Goal: Use online tool/utility: Use online tool/utility

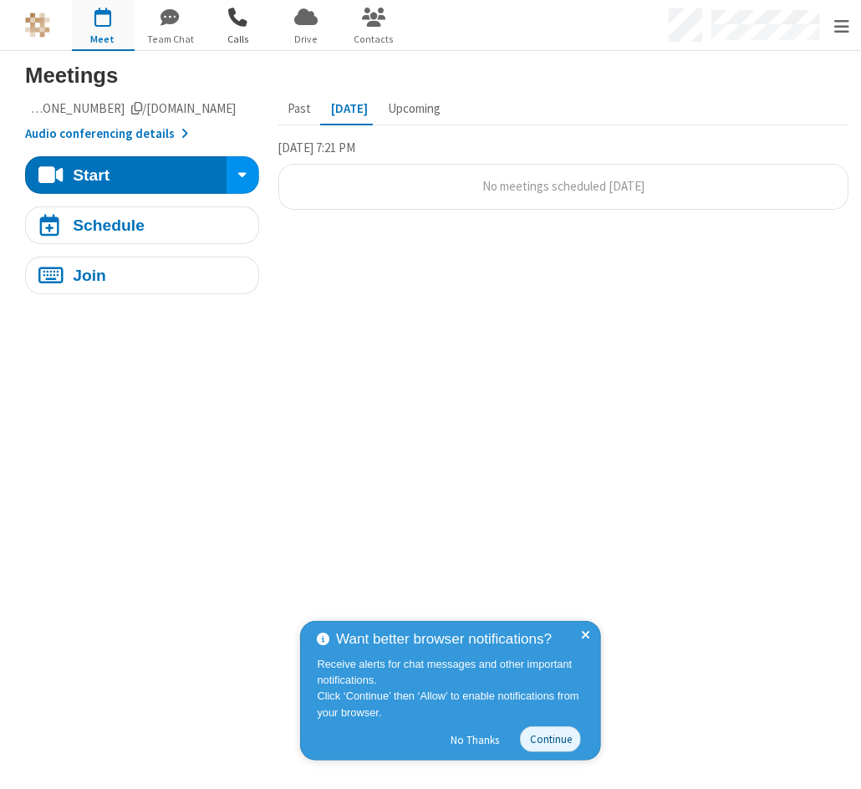
click at [248, 19] on span "button" at bounding box center [238, 17] width 63 height 28
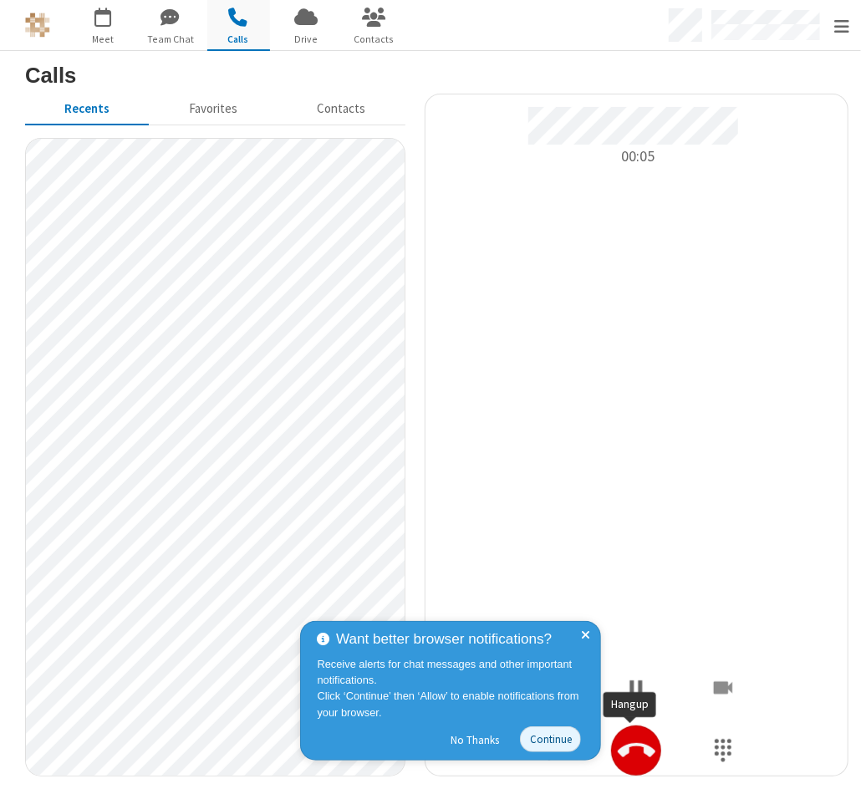
click at [627, 772] on button "Hangup" at bounding box center [636, 751] width 50 height 50
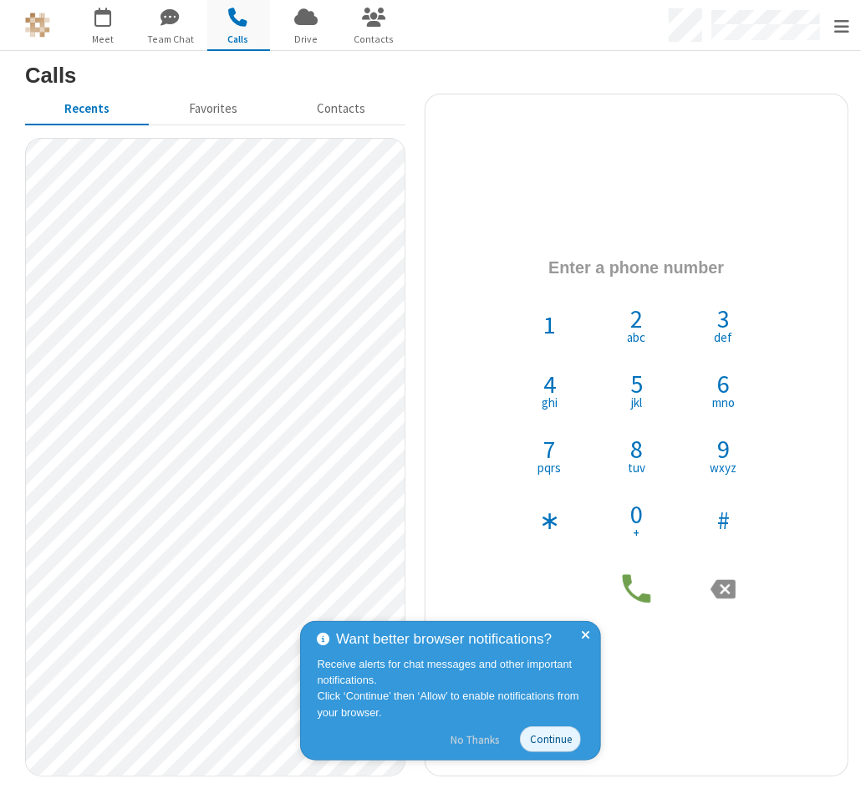
click at [475, 738] on button "No Thanks" at bounding box center [475, 740] width 66 height 27
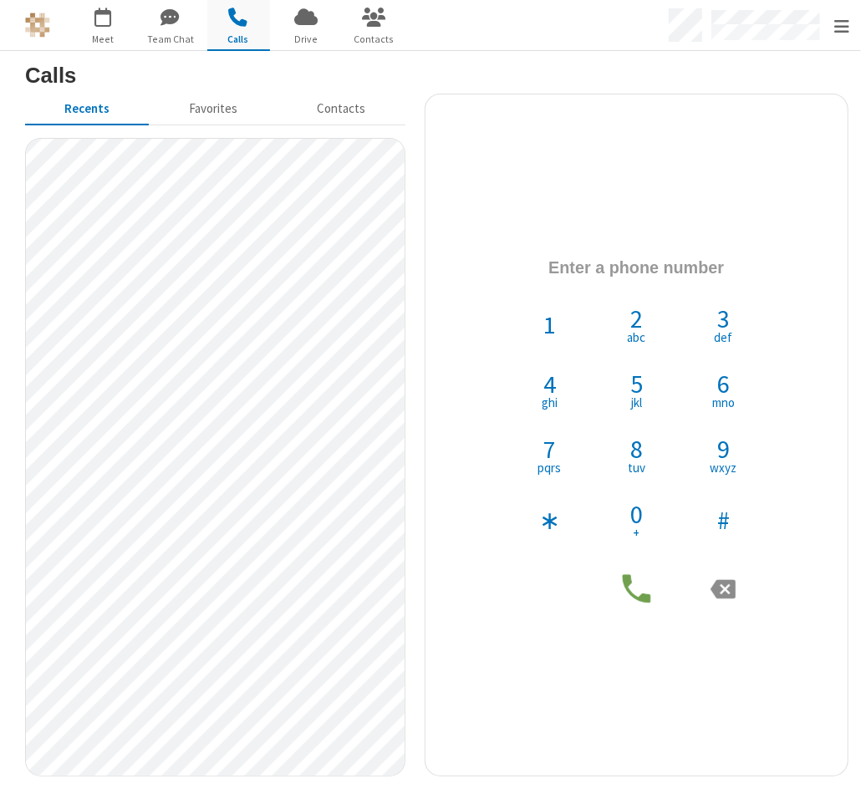
click at [811, 440] on div "1 2 abc 3 def 4 ghi 5 jkl 6 mno 7 pqrs 8 tuv 9 wxyz ∗ 0 + #" at bounding box center [637, 434] width 423 height 383
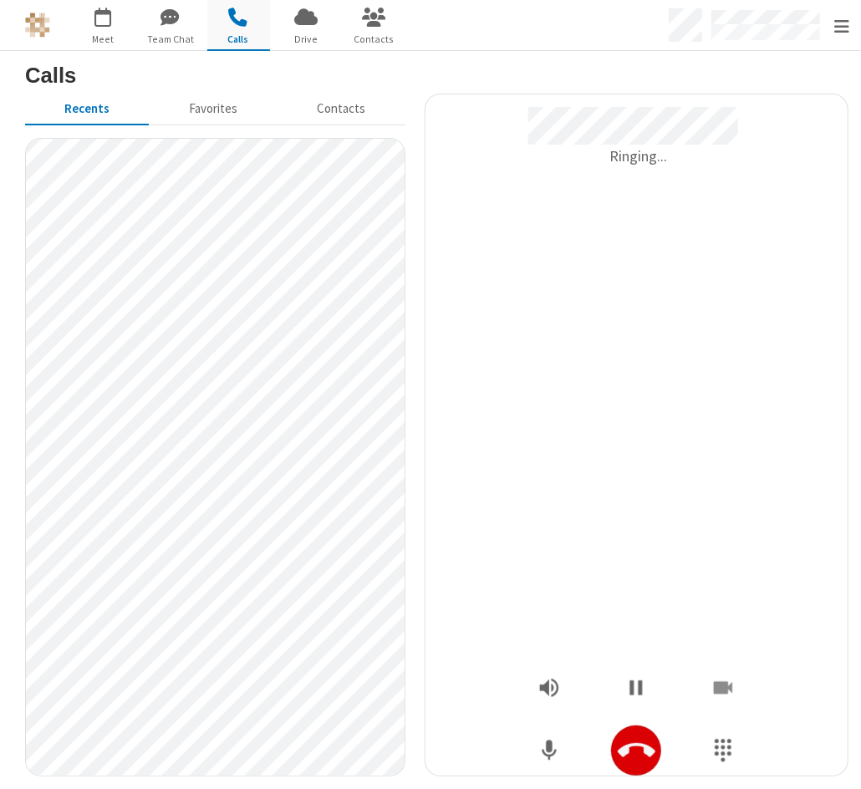
click at [637, 766] on icon "Hangup" at bounding box center [637, 752] width 38 height 38
drag, startPoint x: 629, startPoint y: 753, endPoint x: 639, endPoint y: 751, distance: 10.3
click at [629, 753] on icon "Hangup" at bounding box center [637, 752] width 38 height 38
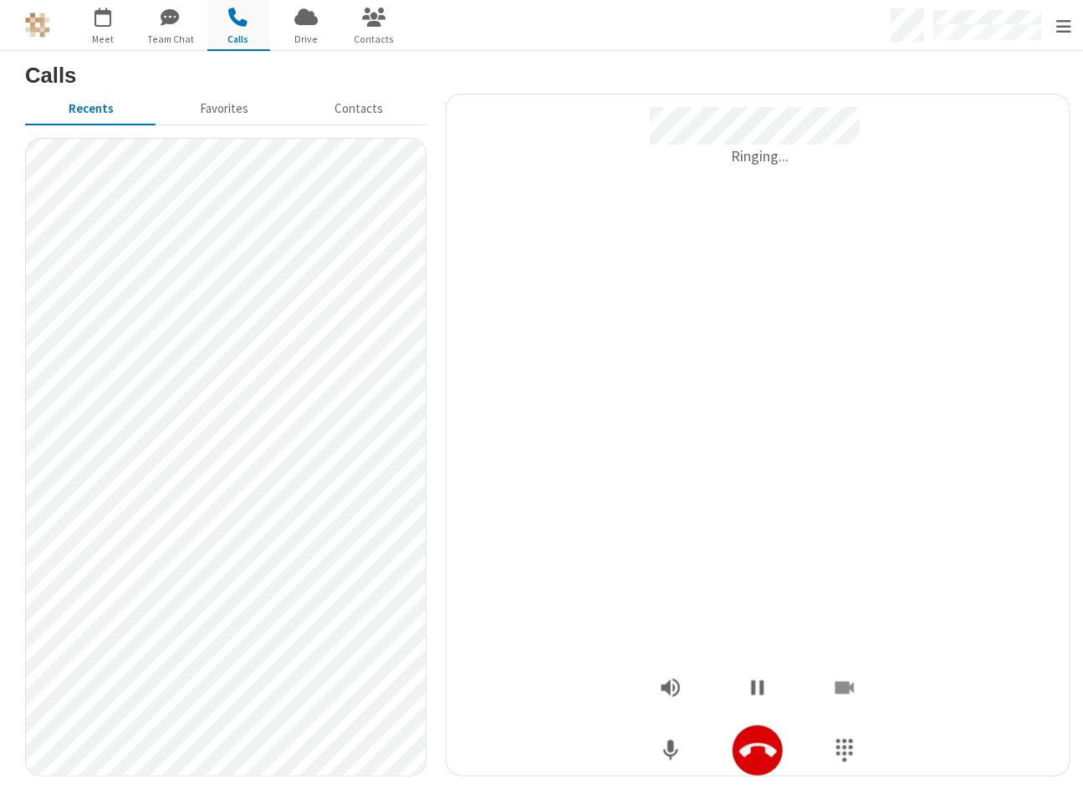
click at [751, 761] on icon "Hangup" at bounding box center [758, 752] width 38 height 38
click at [757, 749] on icon "Hangup" at bounding box center [758, 752] width 38 height 38
click at [763, 753] on icon "Hangup" at bounding box center [758, 750] width 38 height 14
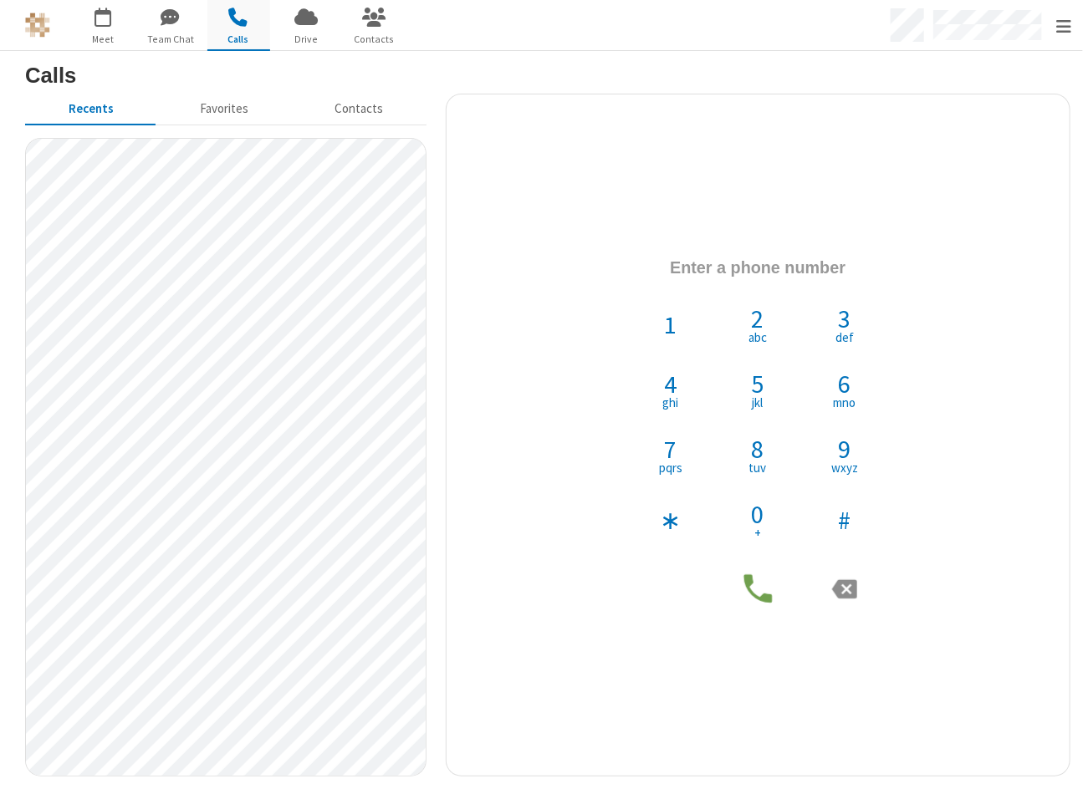
click at [860, 409] on div "1 2 abc 3 def 4 ghi 5 jkl 6 mno 7 pqrs 8 tuv 9 wxyz ∗ 0 + #" at bounding box center [759, 434] width 624 height 383
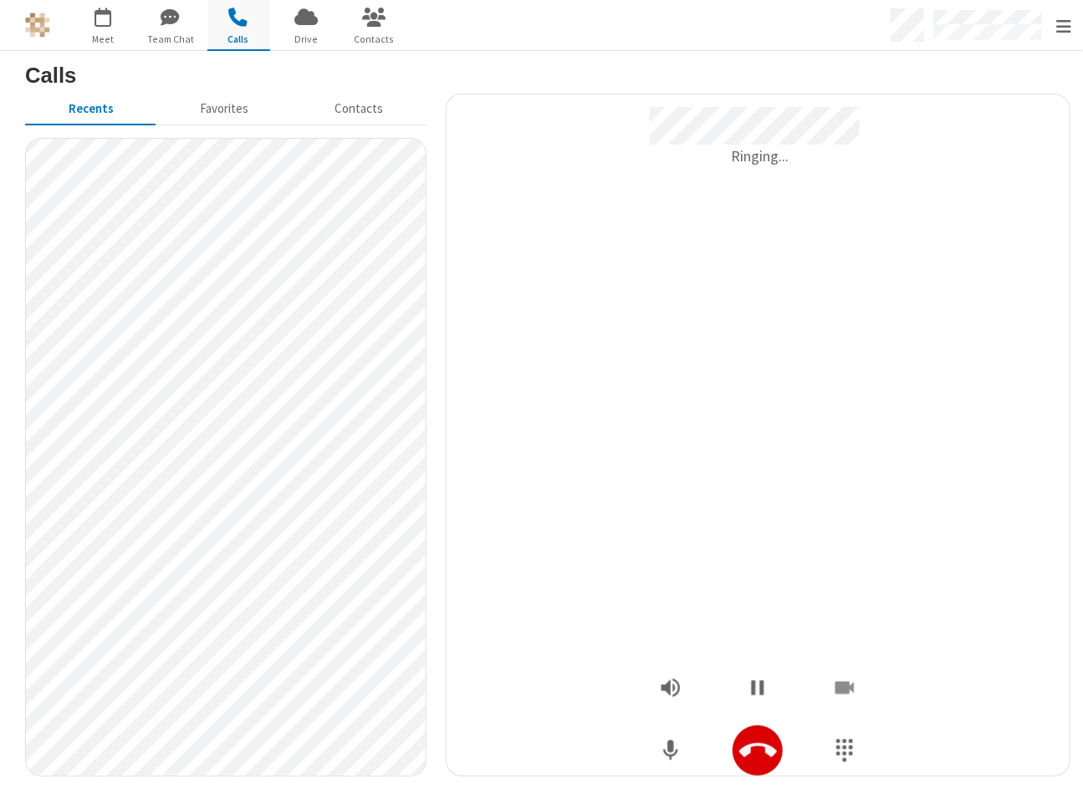
click at [759, 753] on icon "Hangup" at bounding box center [758, 752] width 38 height 38
